Goal: Find specific page/section: Find specific page/section

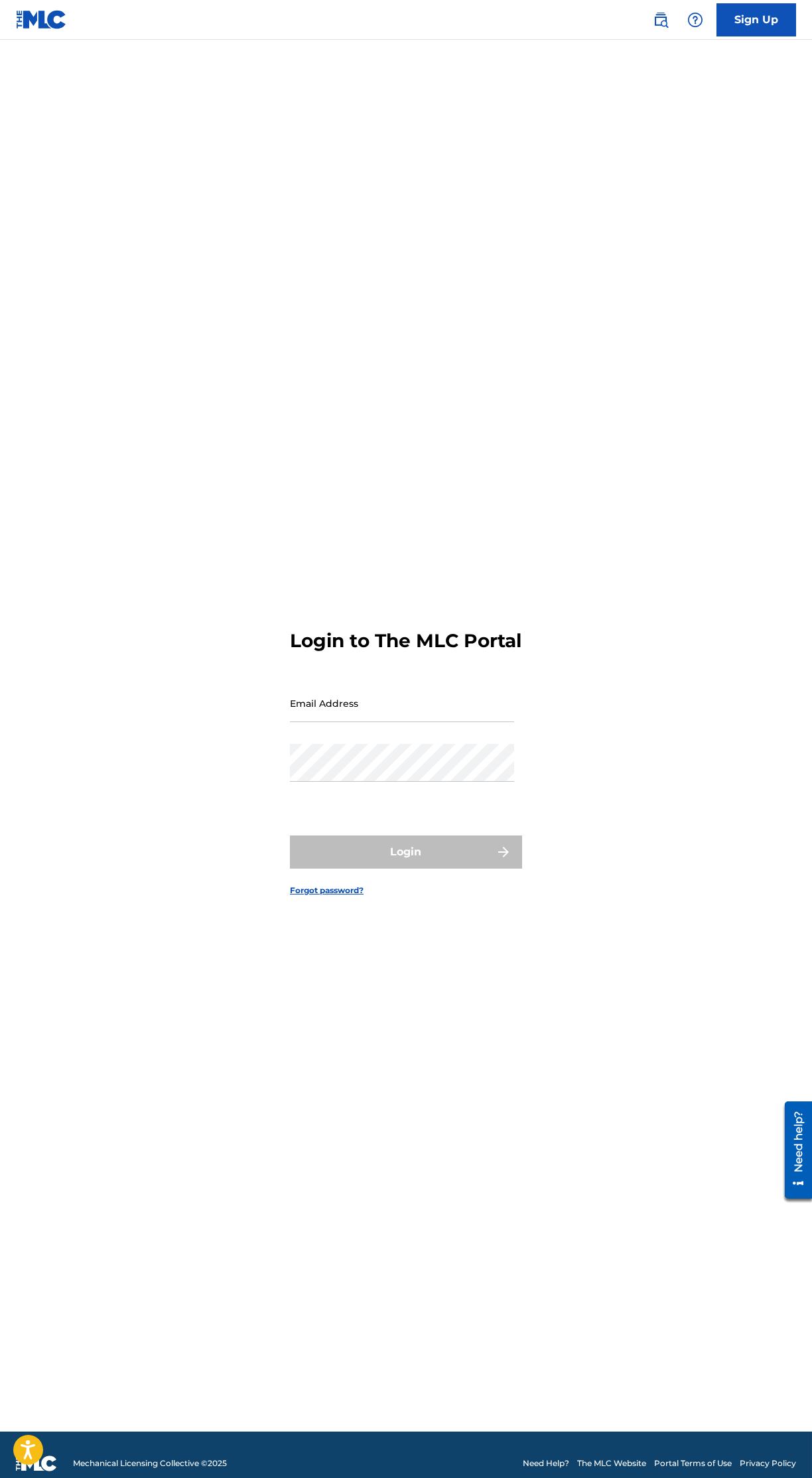
click at [470, 722] on input "Email Address" at bounding box center [402, 703] width 225 height 38
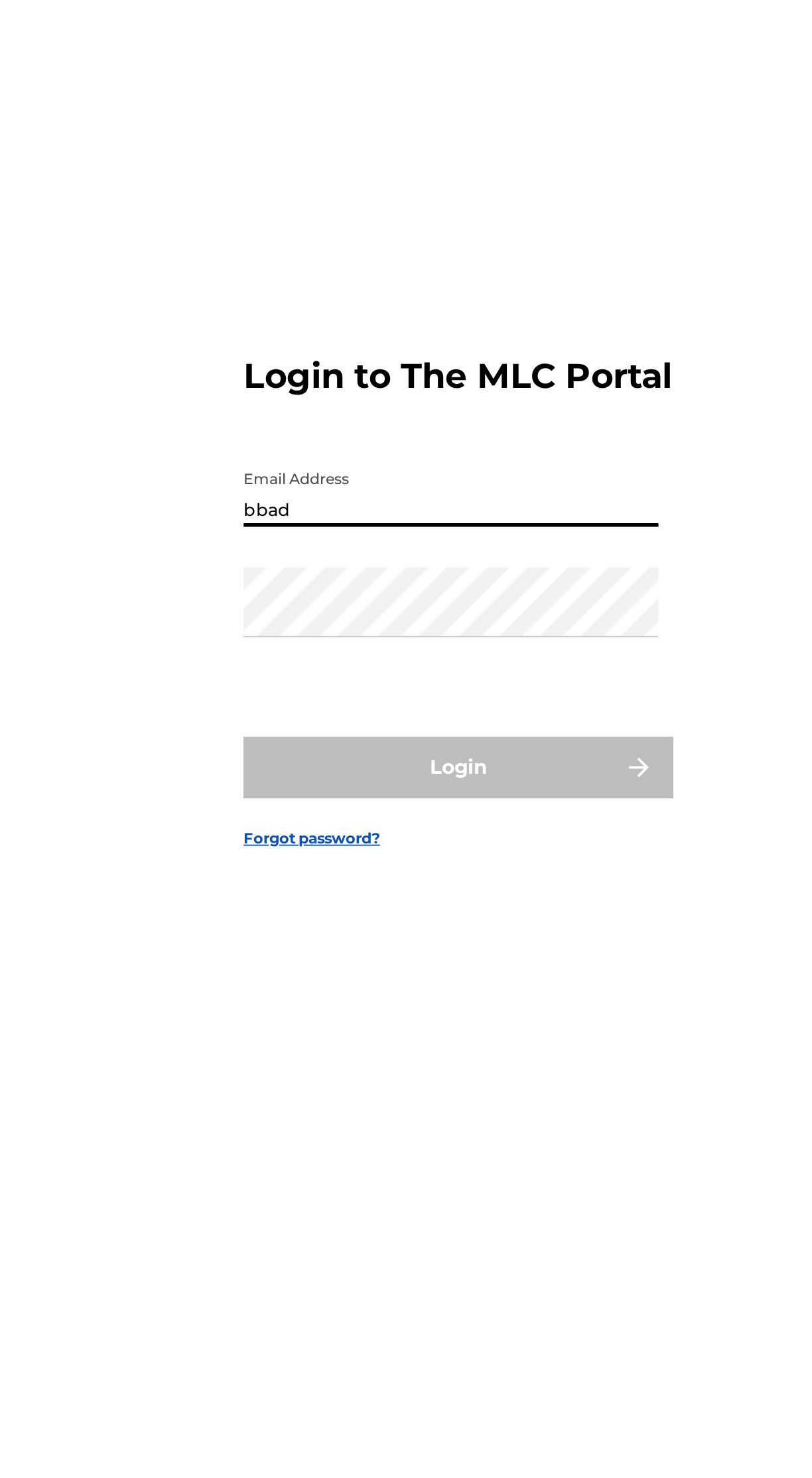
type input "[EMAIL_ADDRESS][DOMAIN_NAME]"
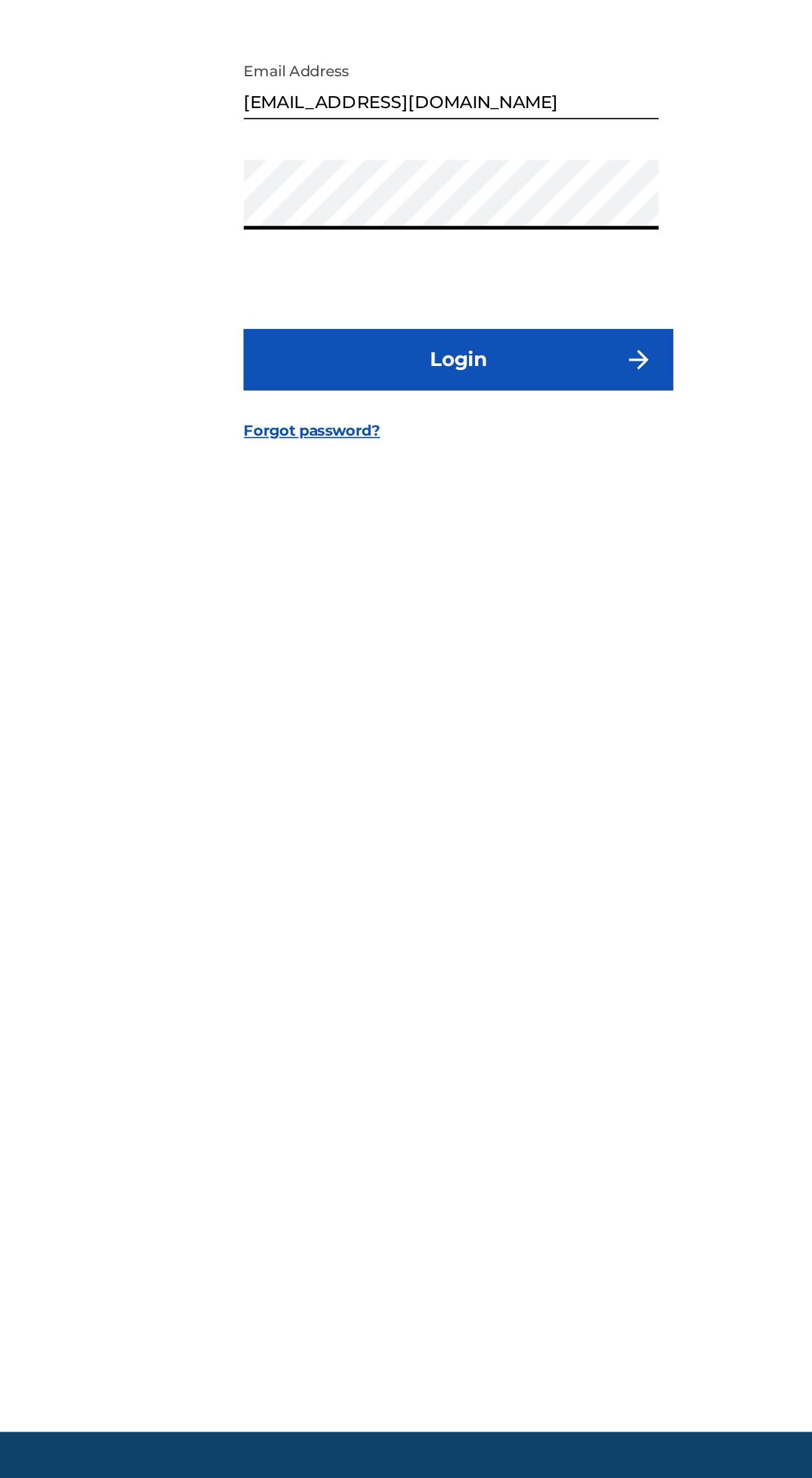
click at [492, 869] on button "Login" at bounding box center [406, 852] width 232 height 33
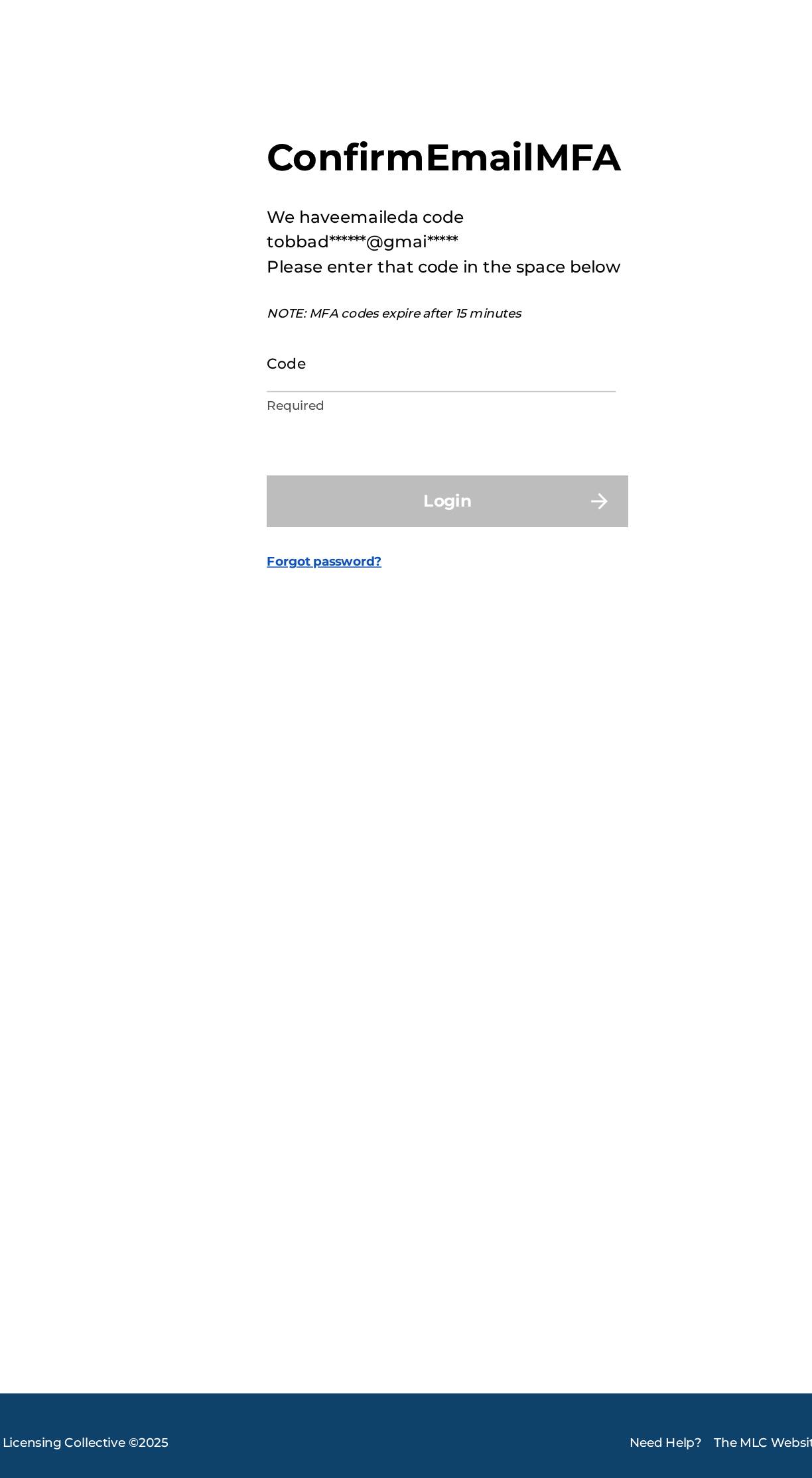
scroll to position [8, 0]
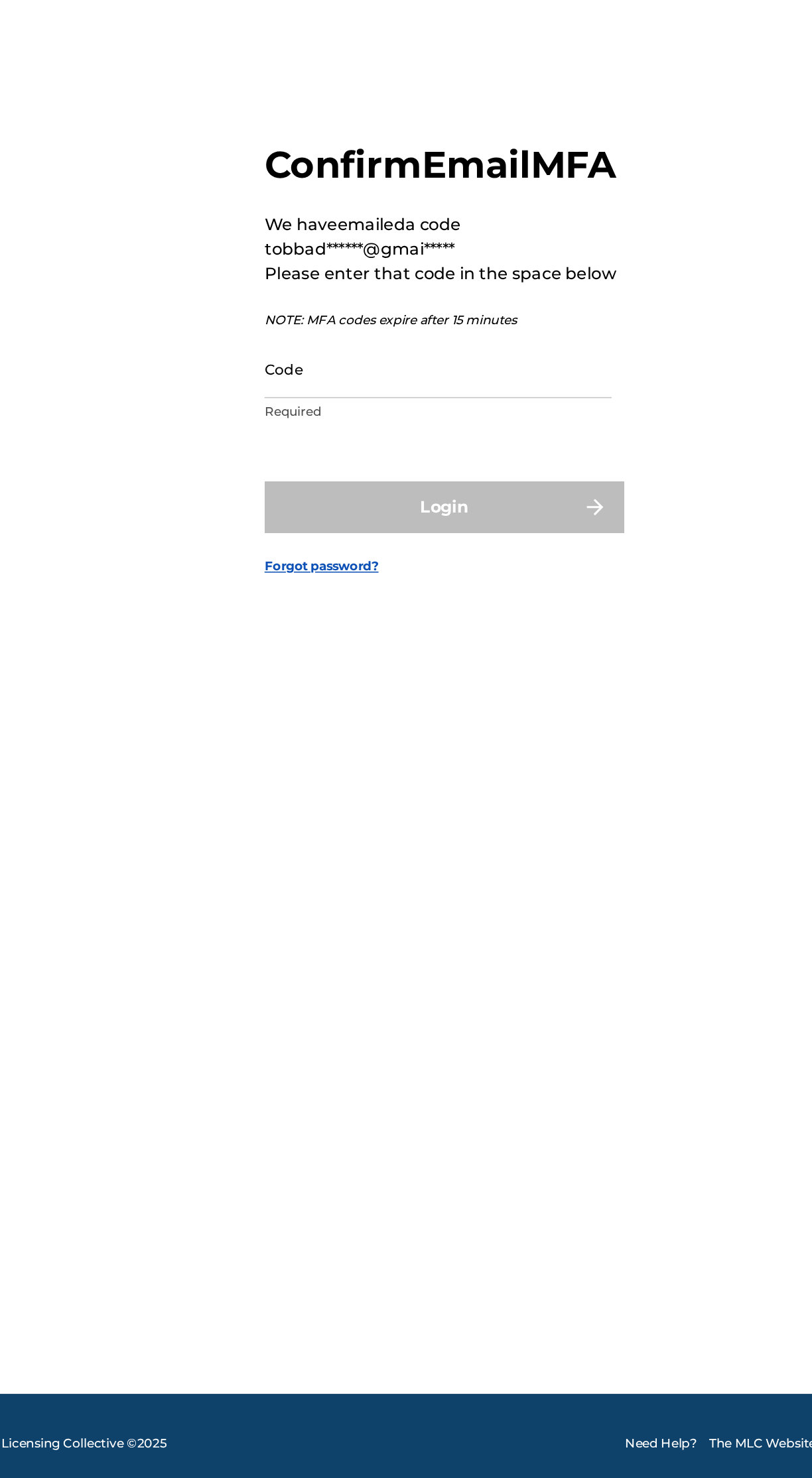
click at [414, 780] on input "Code" at bounding box center [402, 761] width 225 height 38
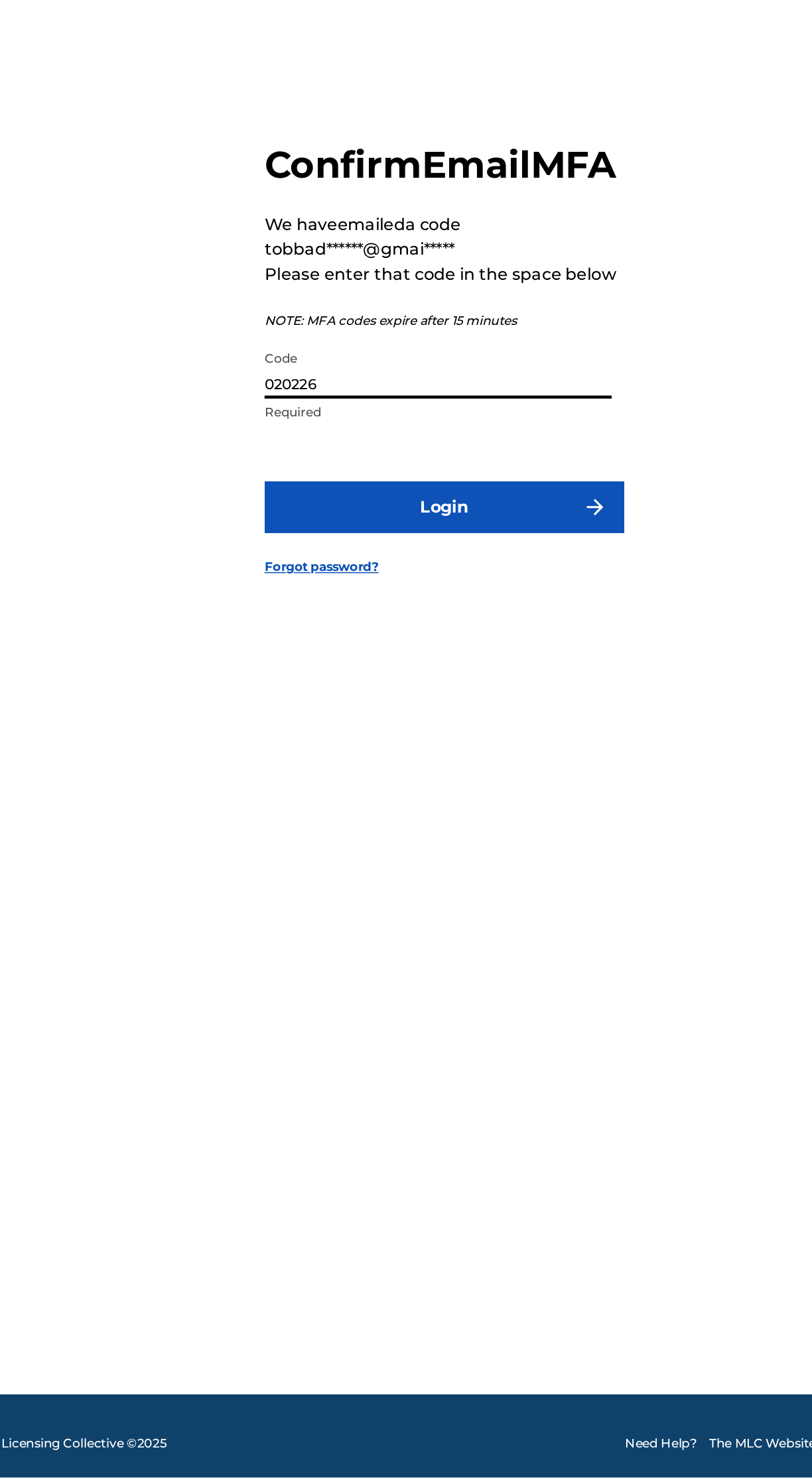
type input "020226"
click at [480, 868] on button "Login" at bounding box center [406, 852] width 232 height 33
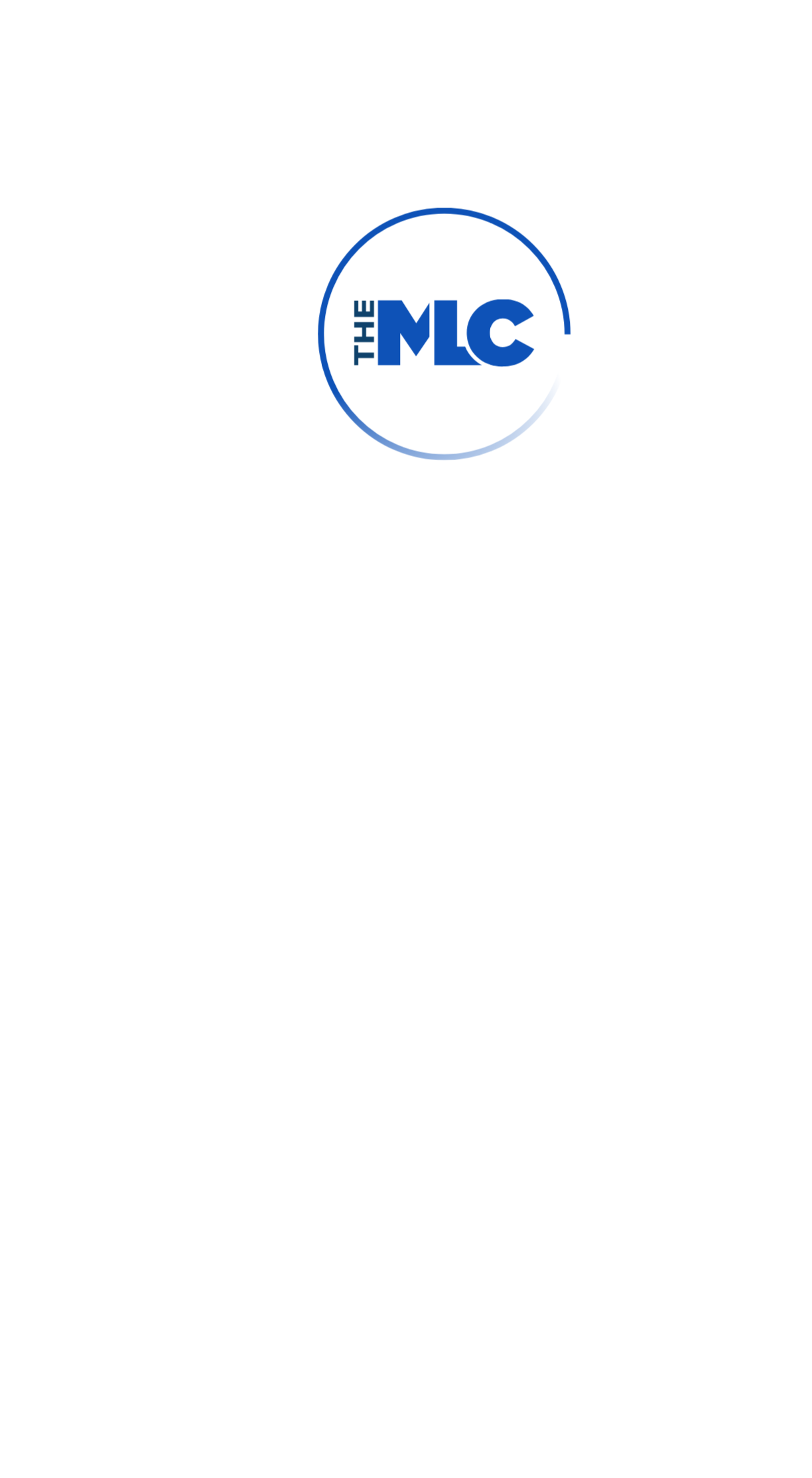
scroll to position [8, 0]
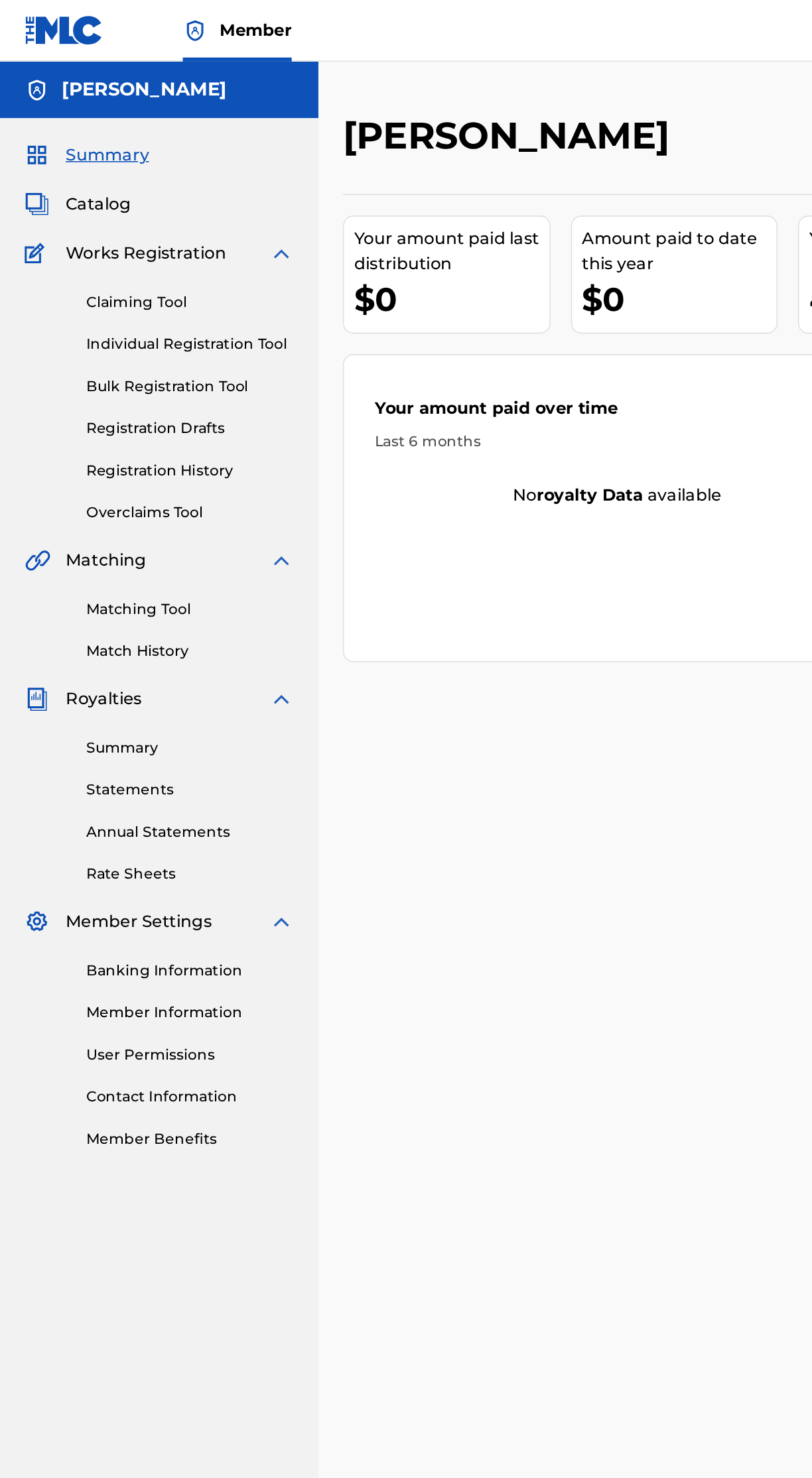
click at [75, 136] on span "Catalog" at bounding box center [63, 132] width 42 height 15
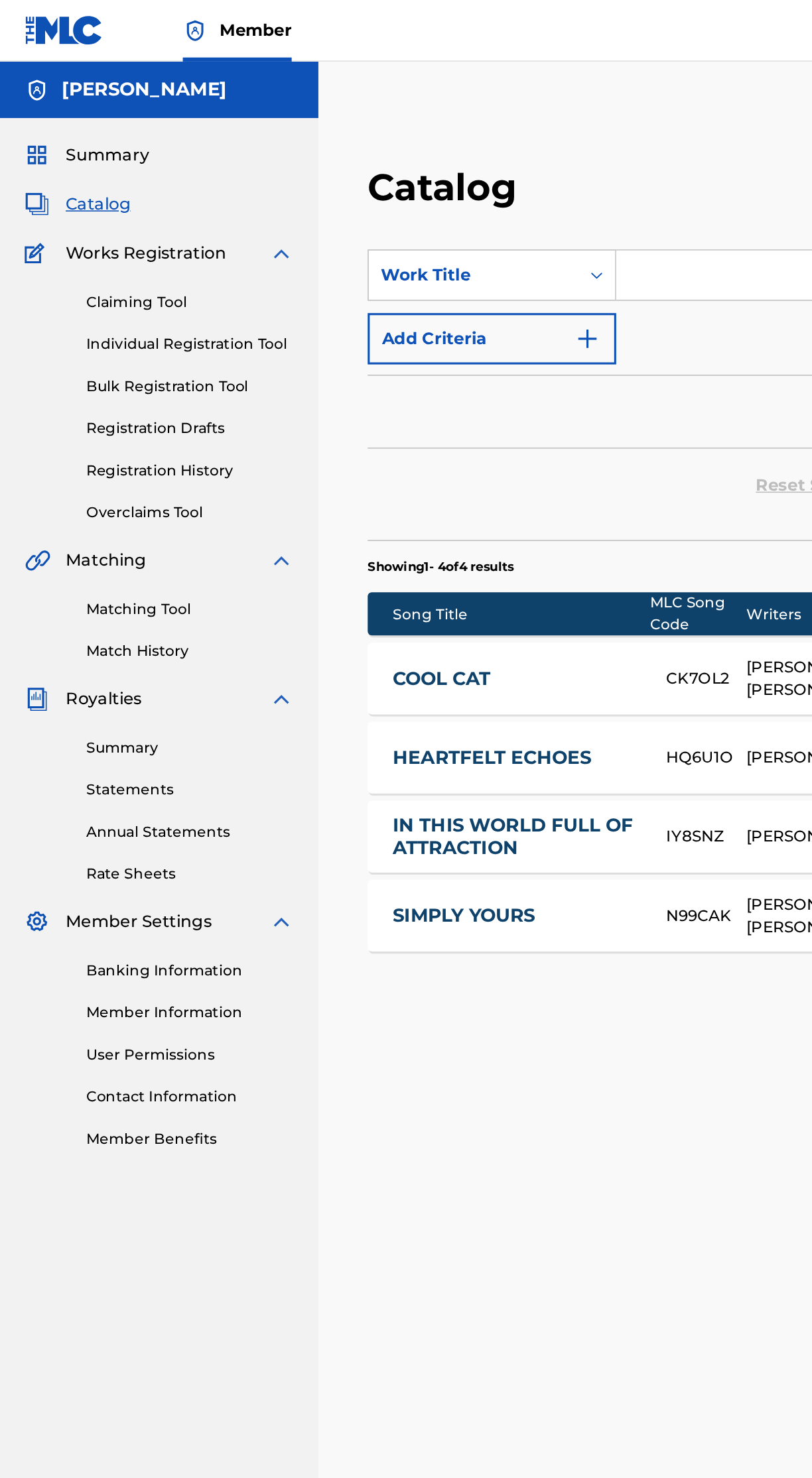
click at [128, 308] on link "Registration History" at bounding box center [123, 304] width 134 height 14
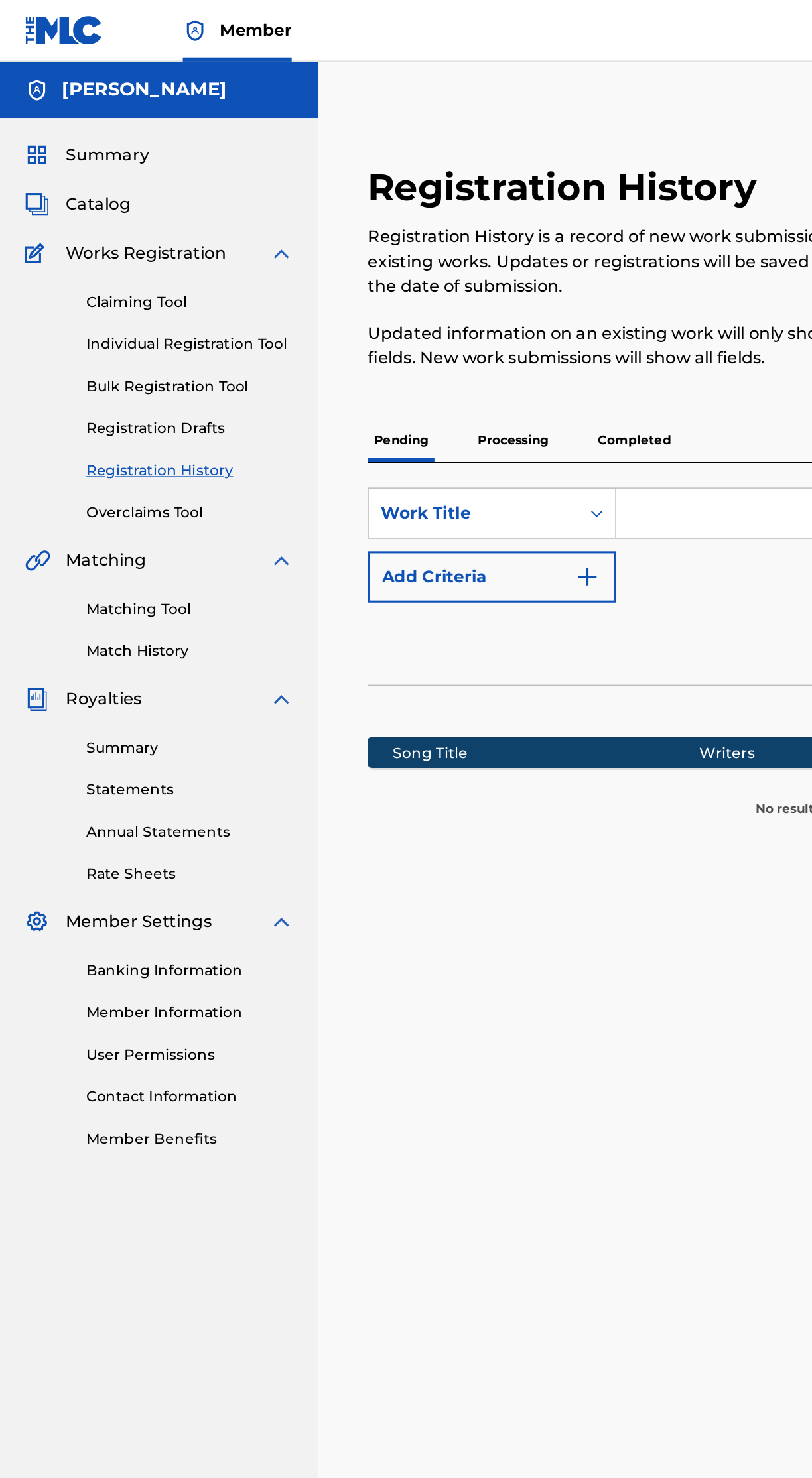
click at [343, 285] on p "Processing" at bounding box center [330, 285] width 53 height 28
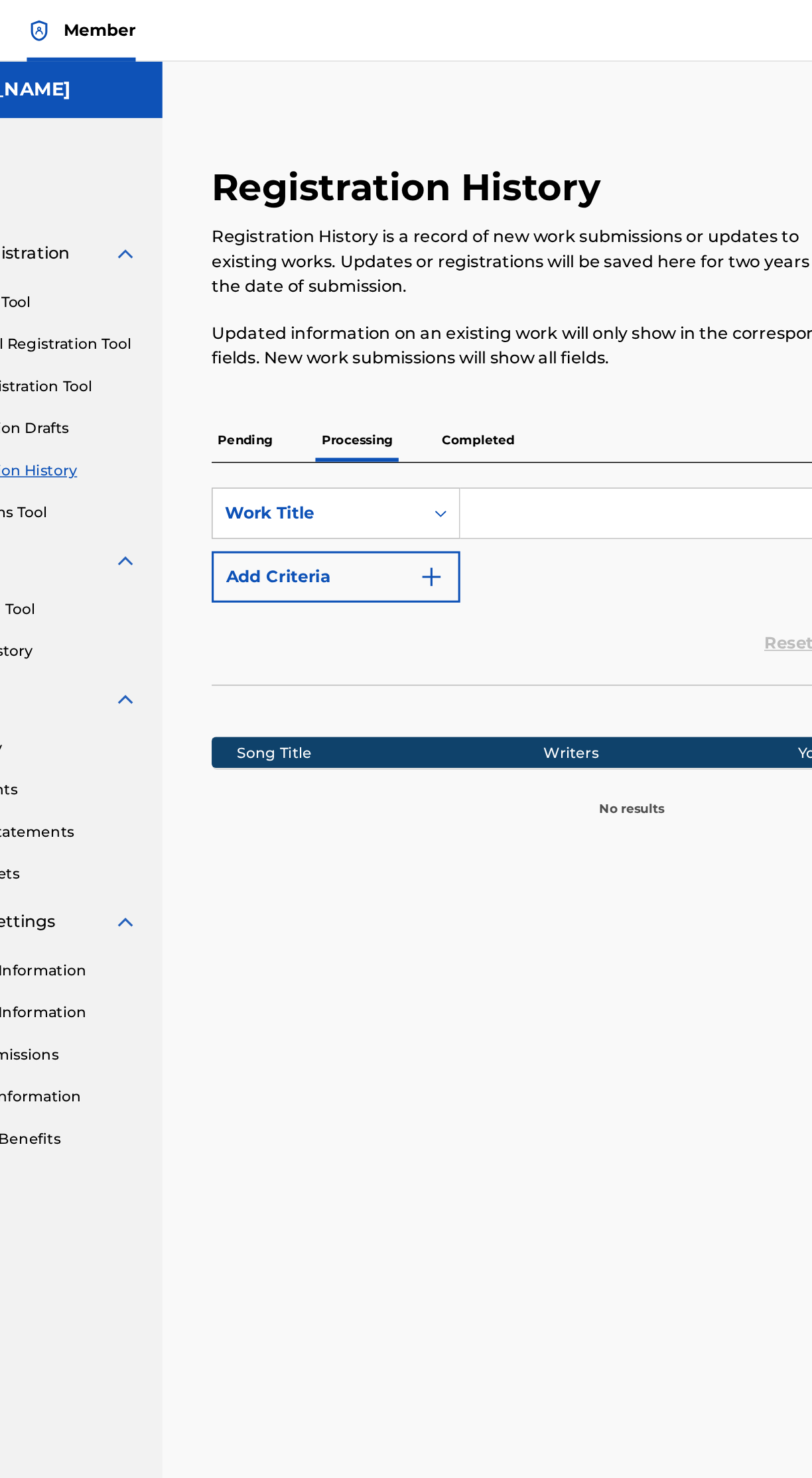
click at [425, 286] on p "Completed" at bounding box center [409, 285] width 55 height 28
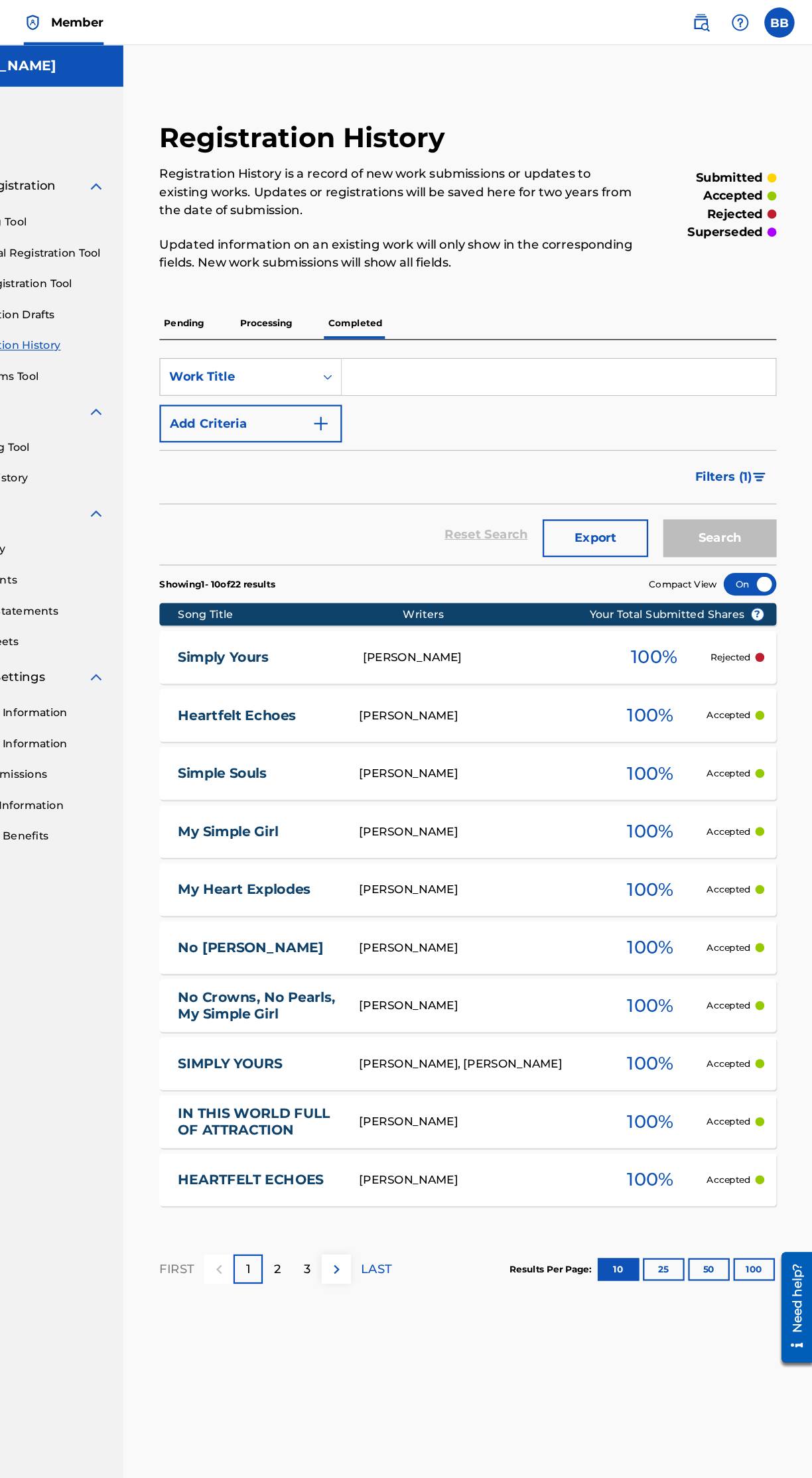
click at [367, 1116] on p "3" at bounding box center [367, 1117] width 6 height 15
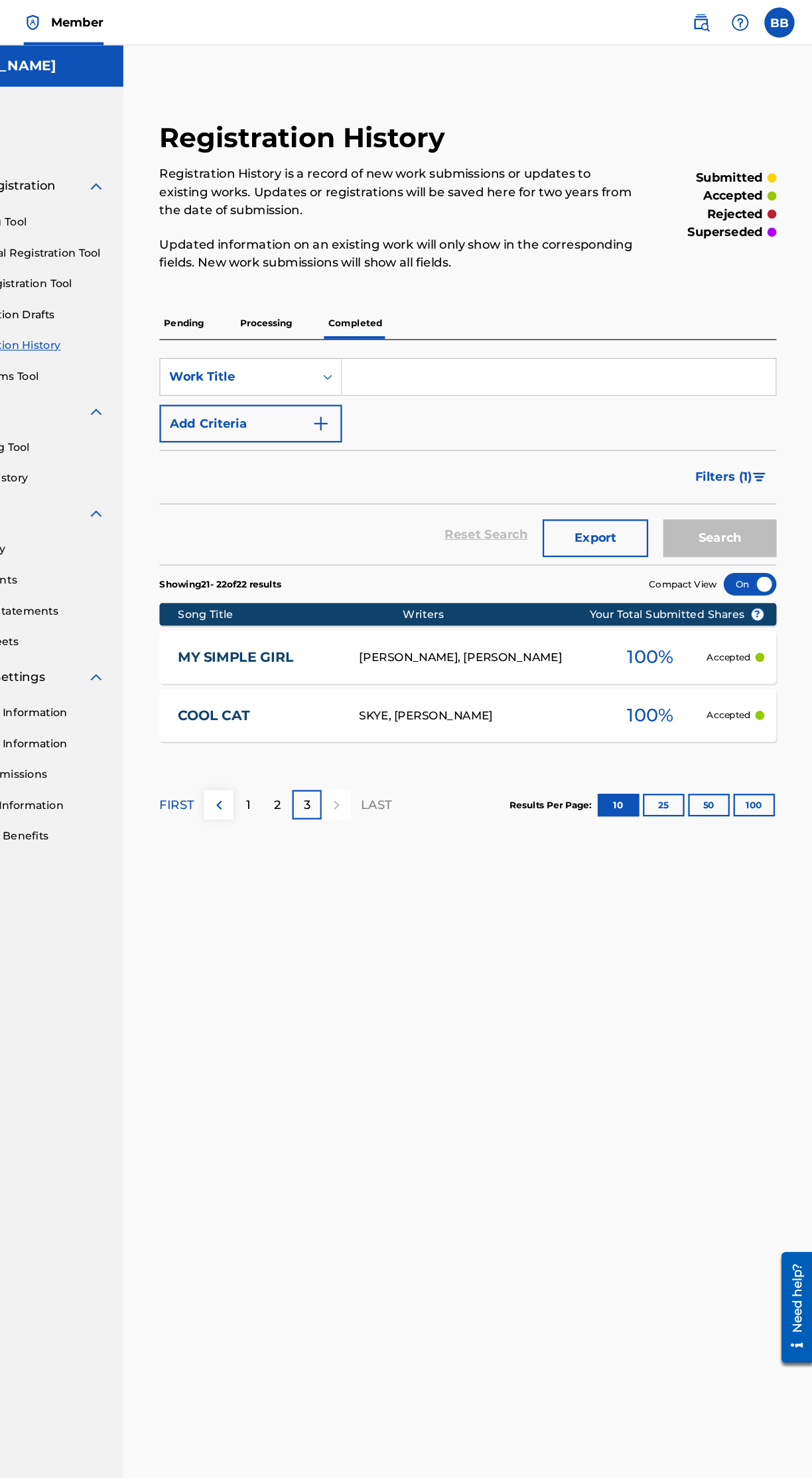
click at [339, 710] on p "2" at bounding box center [341, 708] width 6 height 15
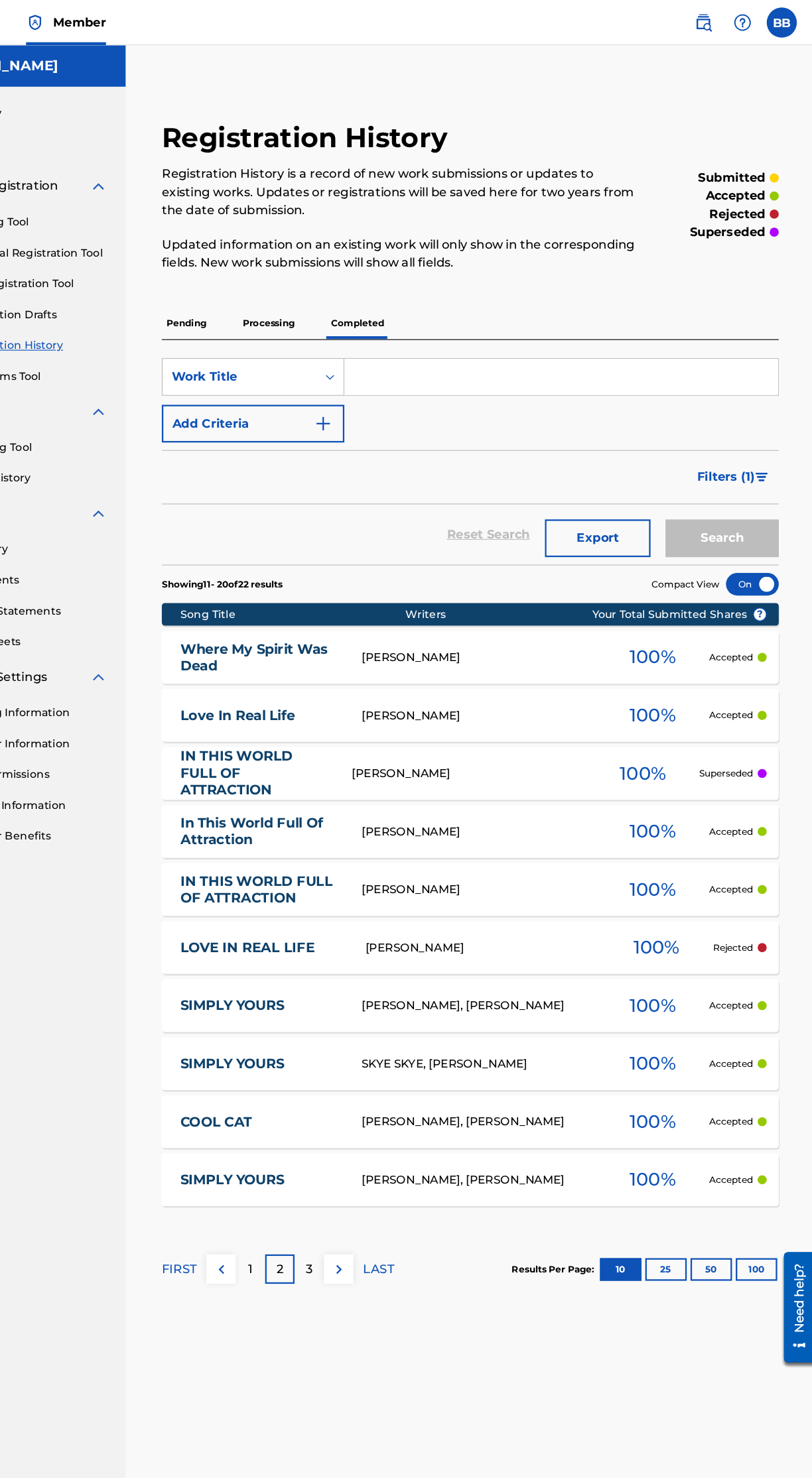
click at [317, 664] on link "IN THIS WORLD FULL OF ATTRACTION" at bounding box center [319, 680] width 133 height 45
click at [262, 1109] on p "FIRST" at bounding box center [253, 1117] width 31 height 15
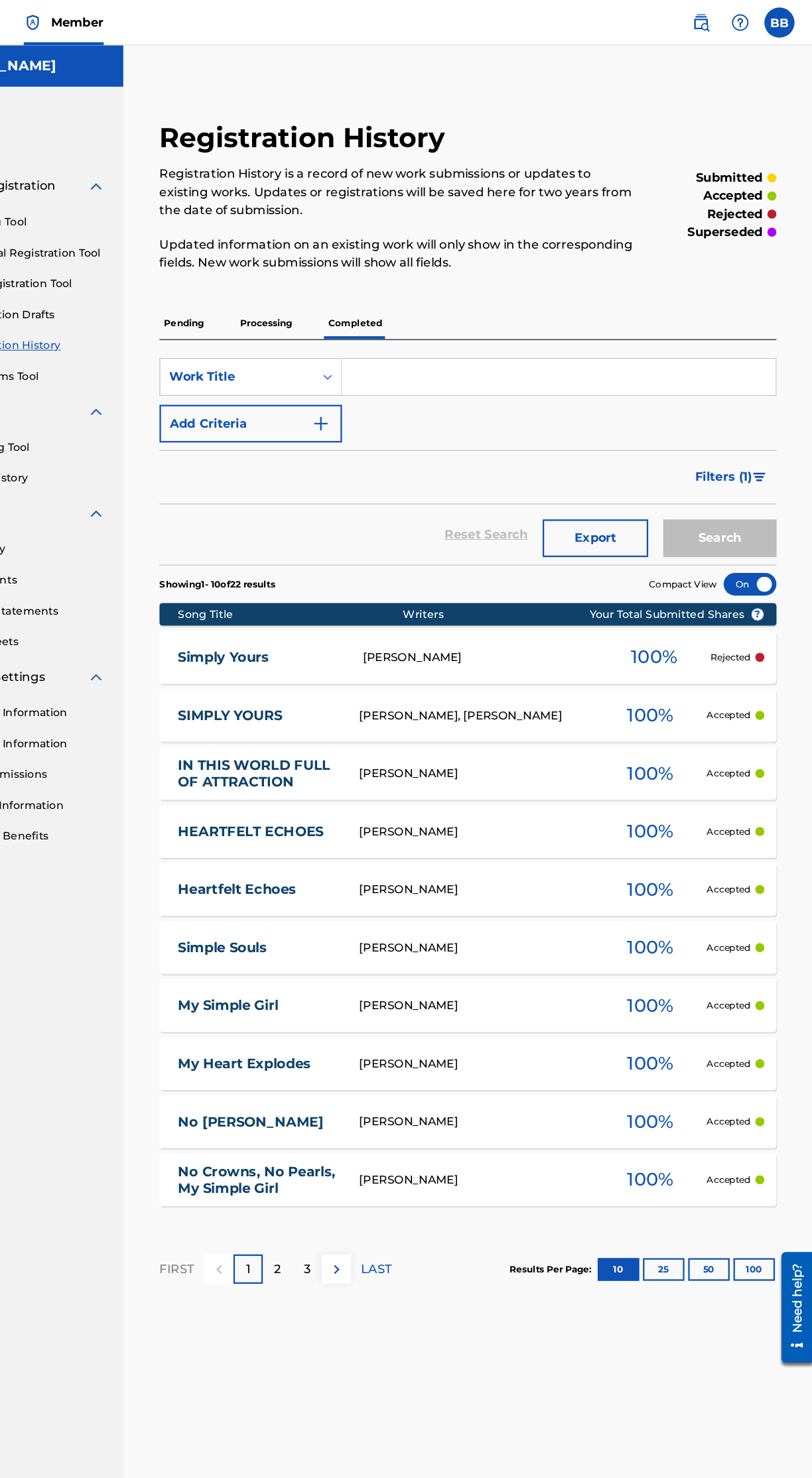
click at [337, 624] on link "SIMPLY YOURS" at bounding box center [324, 630] width 141 height 15
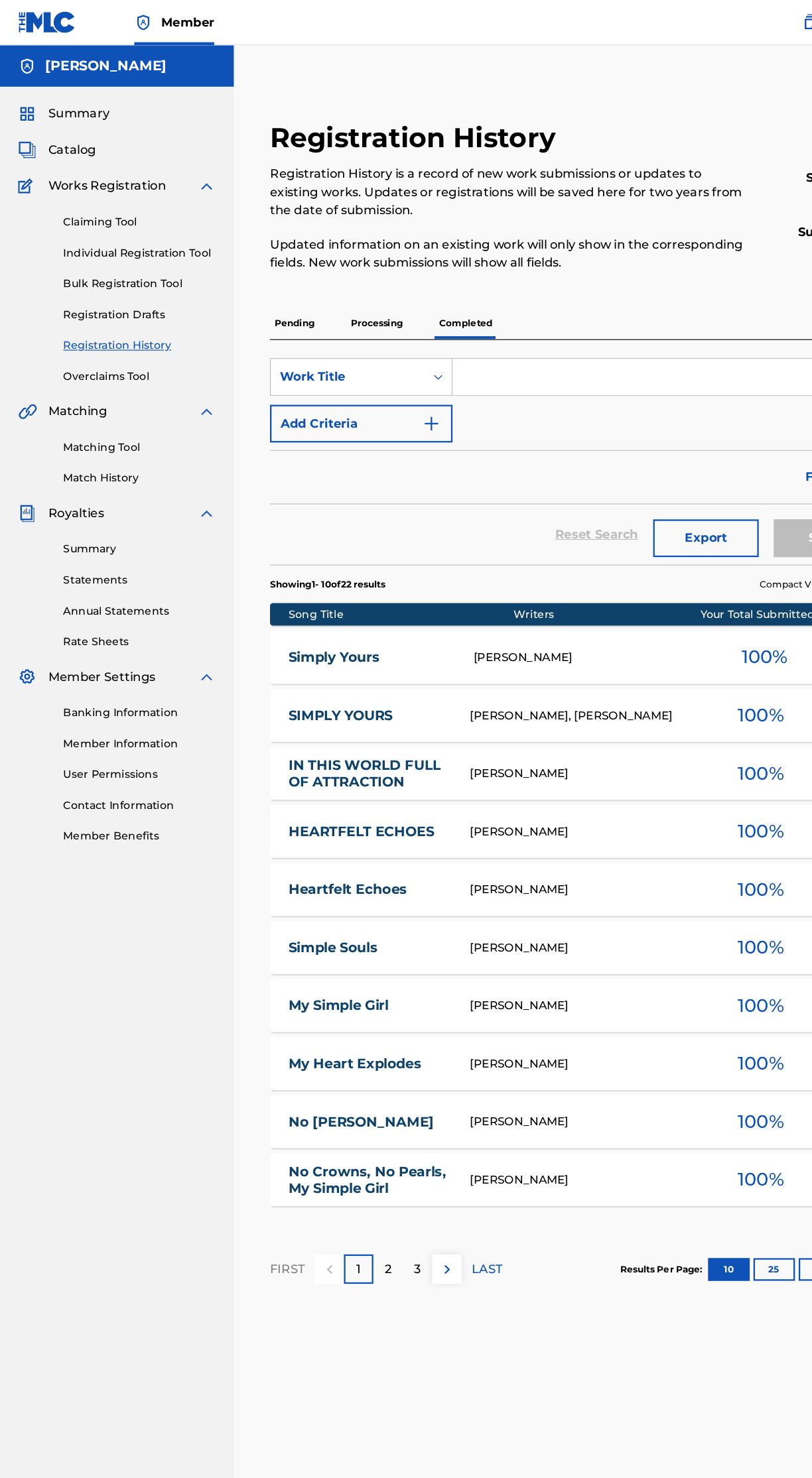
click at [69, 136] on span "Catalog" at bounding box center [63, 132] width 42 height 15
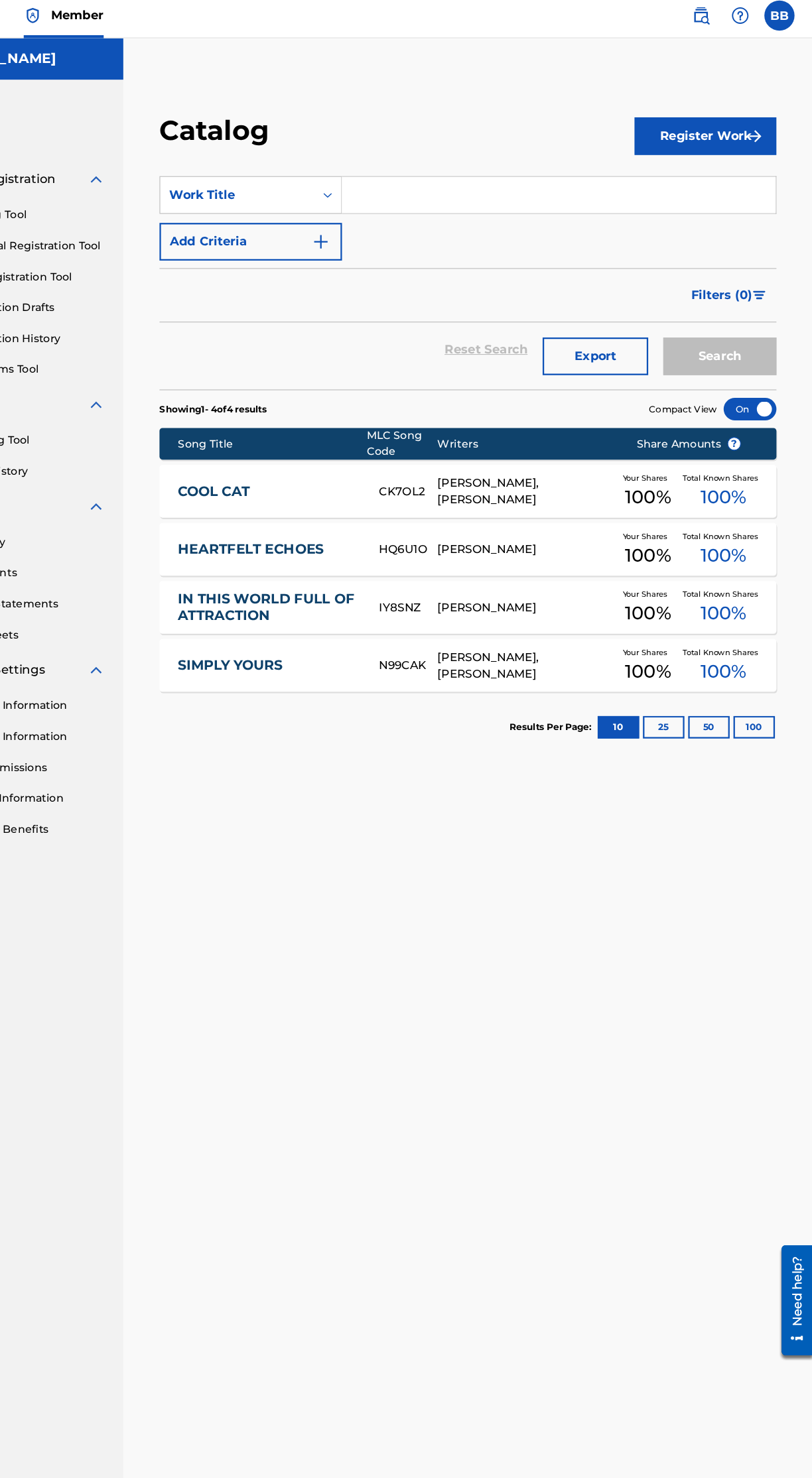
click at [319, 593] on link "SIMPLY YOURS" at bounding box center [333, 592] width 159 height 15
click at [347, 489] on link "HEARTFELT ECHOES" at bounding box center [333, 490] width 159 height 15
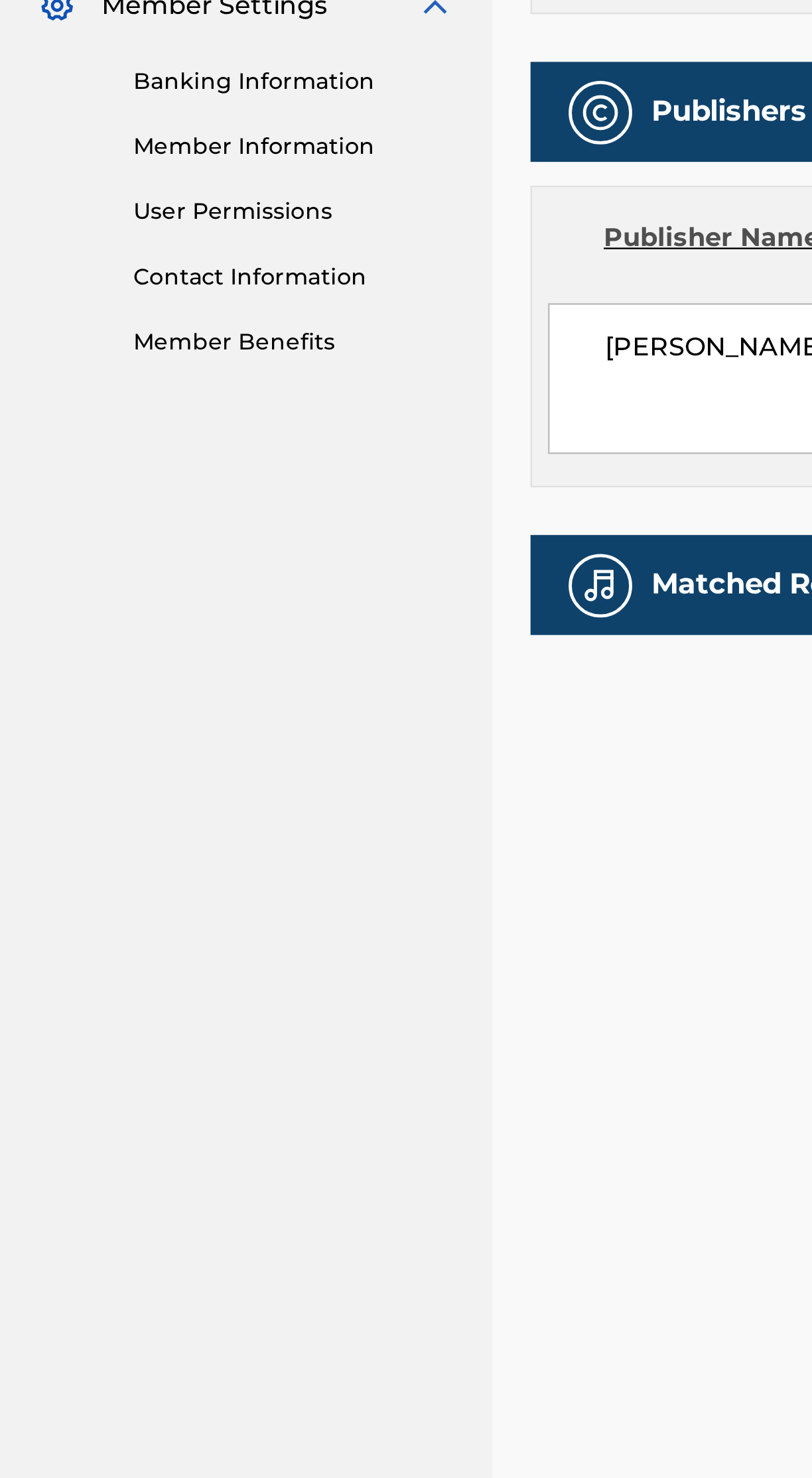
click at [121, 739] on link "Member Benefits" at bounding box center [123, 736] width 134 height 14
